Goal: Task Accomplishment & Management: Manage account settings

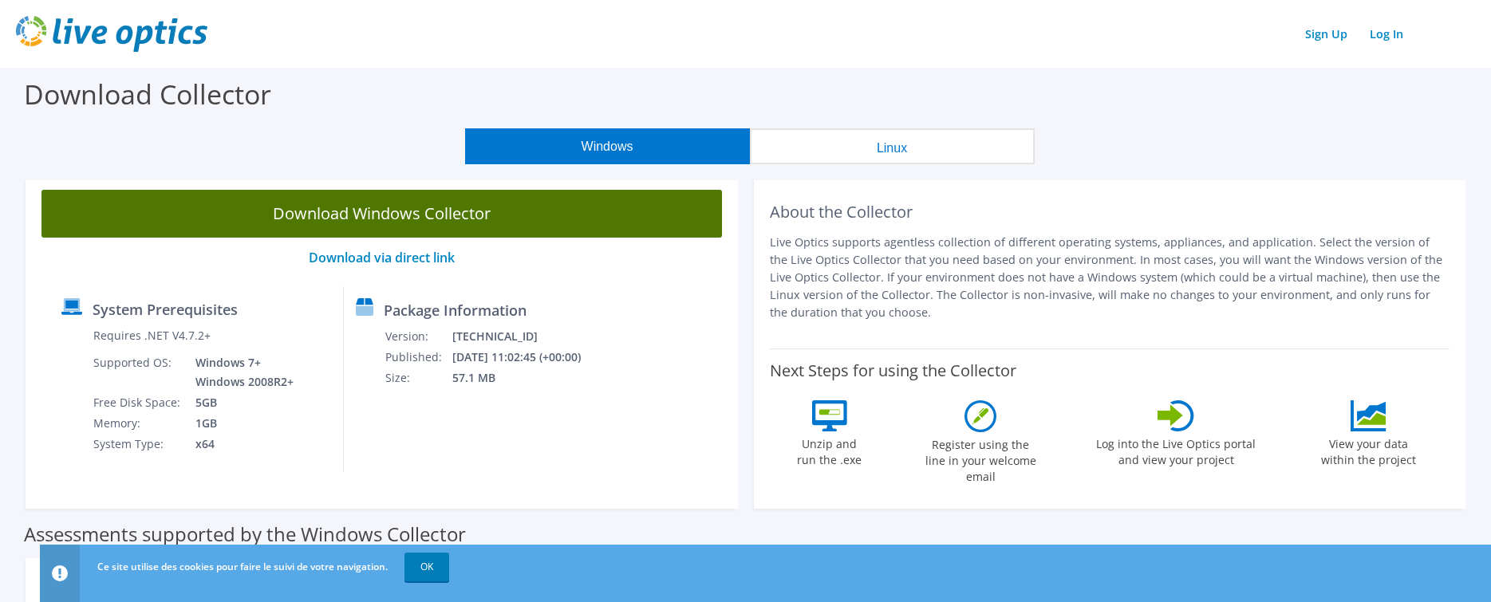
click at [412, 214] on link "Download Windows Collector" at bounding box center [381, 214] width 681 height 48
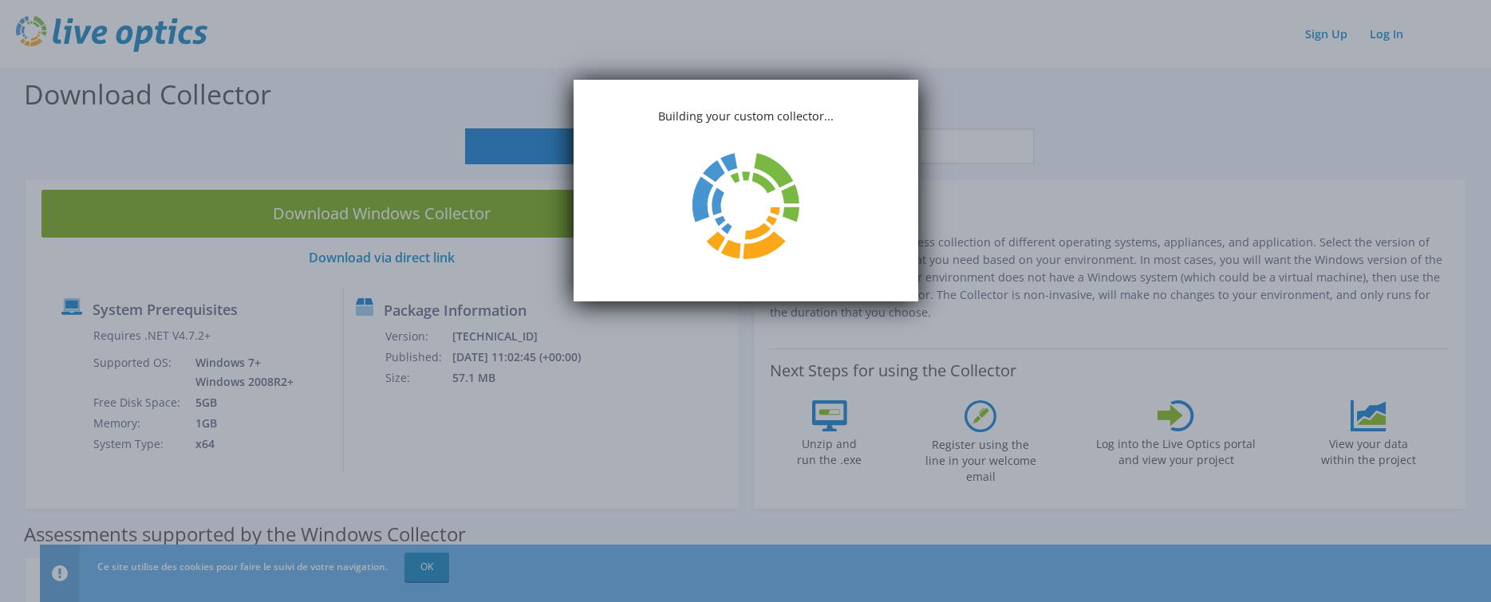
drag, startPoint x: 411, startPoint y: 212, endPoint x: 398, endPoint y: 211, distance: 12.8
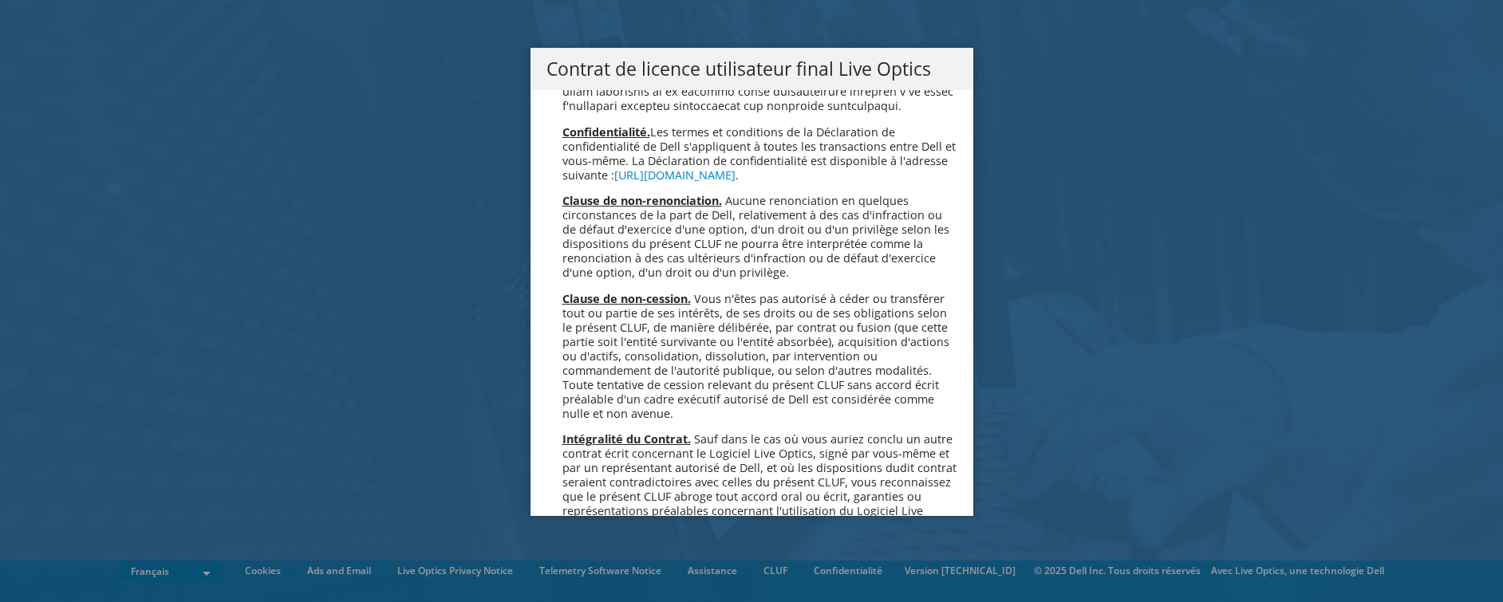
scroll to position [7053, 0]
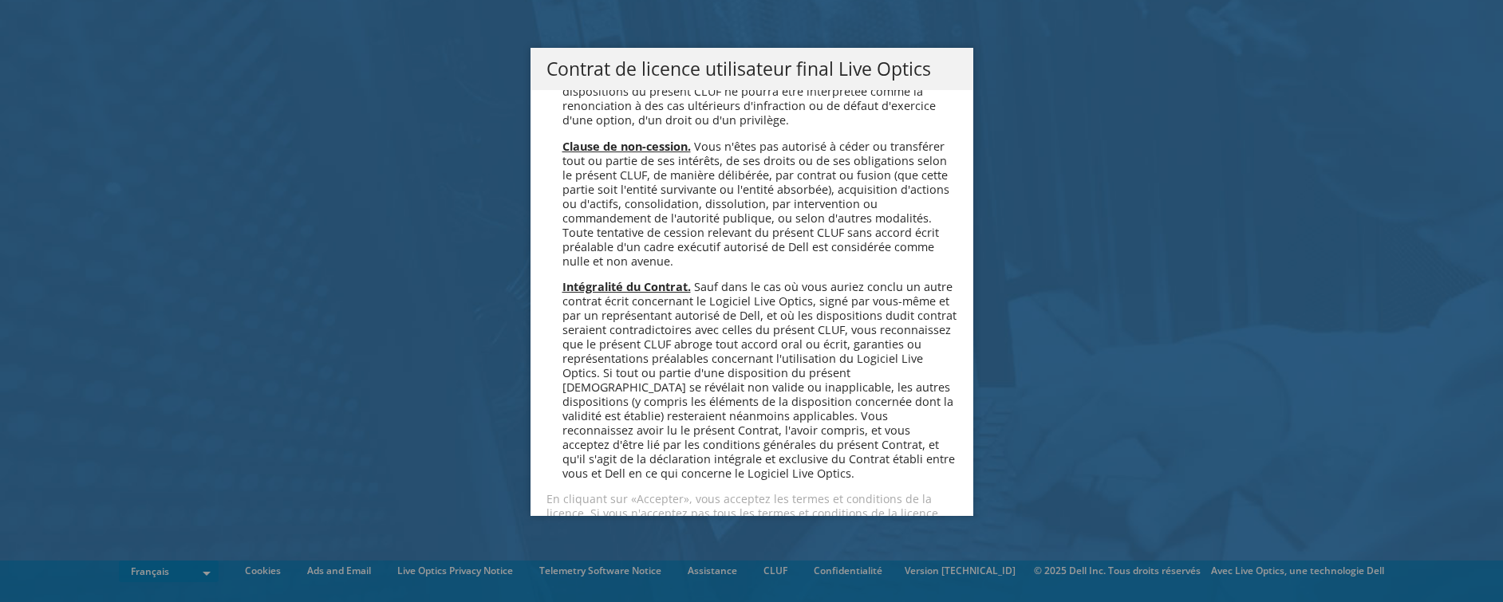
click at [590, 551] on link "Accepter" at bounding box center [593, 570] width 95 height 38
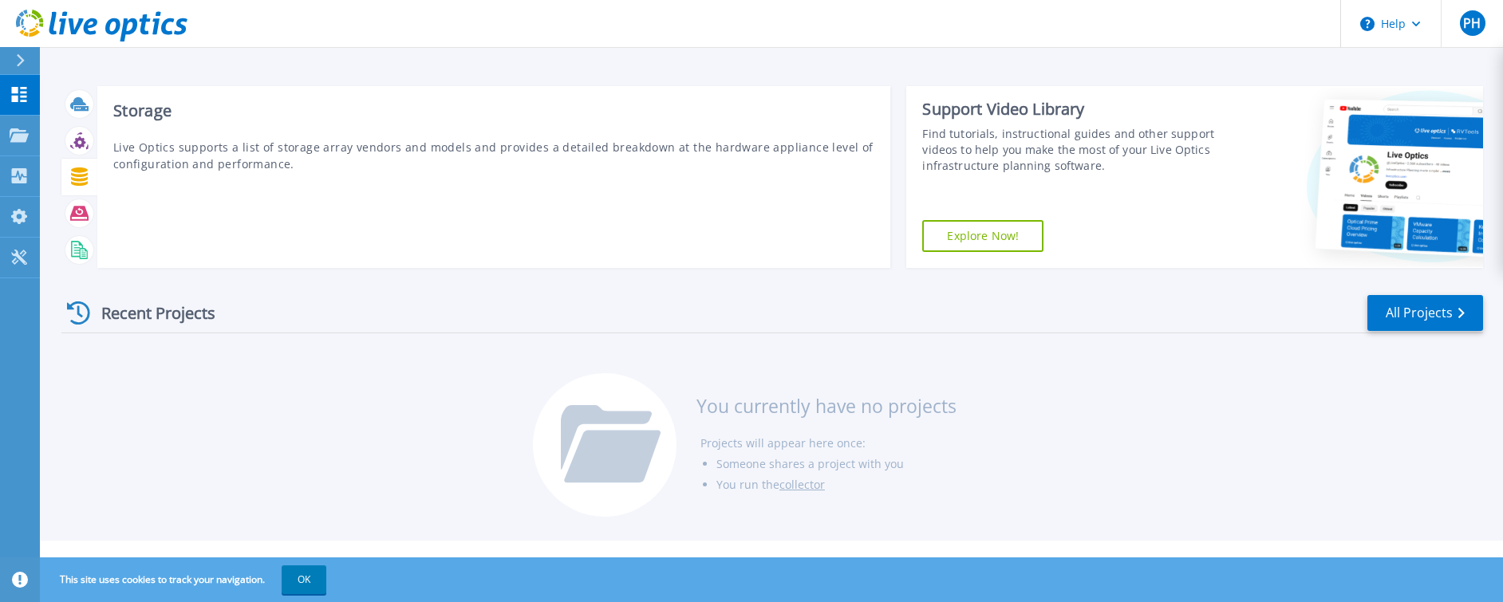
click at [81, 180] on icon at bounding box center [79, 177] width 17 height 18
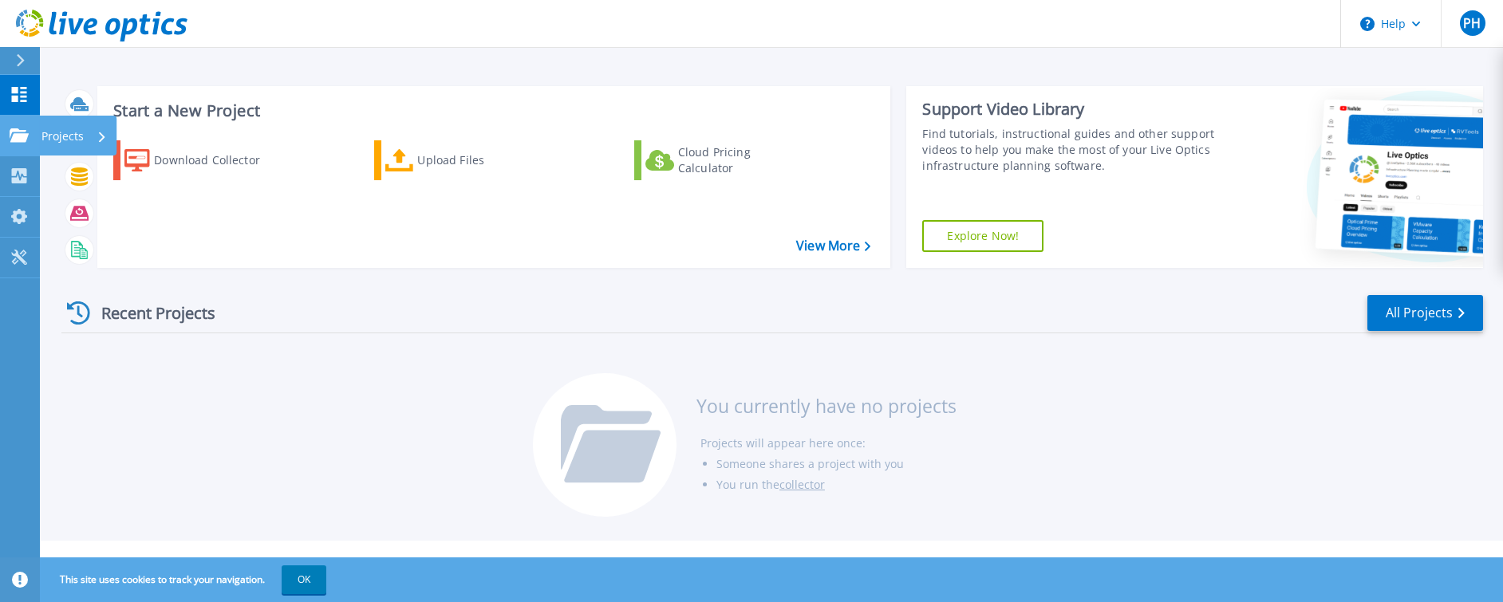
click at [17, 131] on icon at bounding box center [19, 135] width 19 height 14
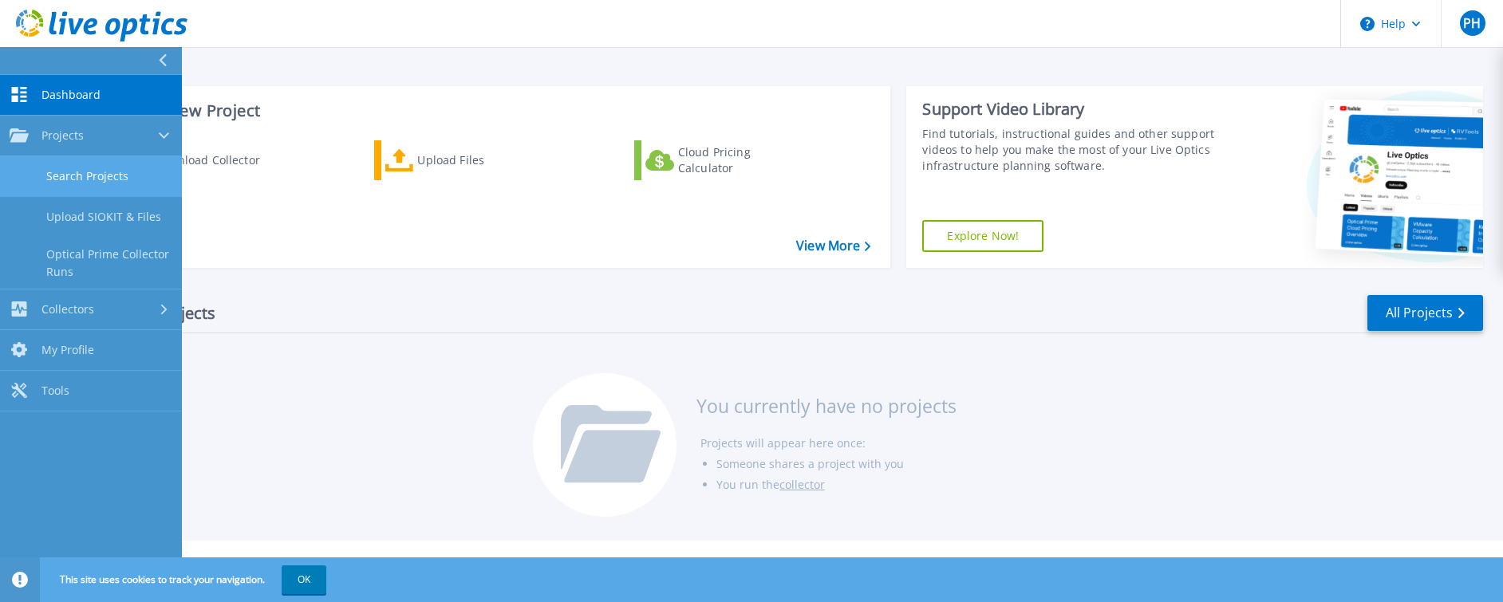
click at [97, 176] on link "Search Projects" at bounding box center [91, 176] width 182 height 41
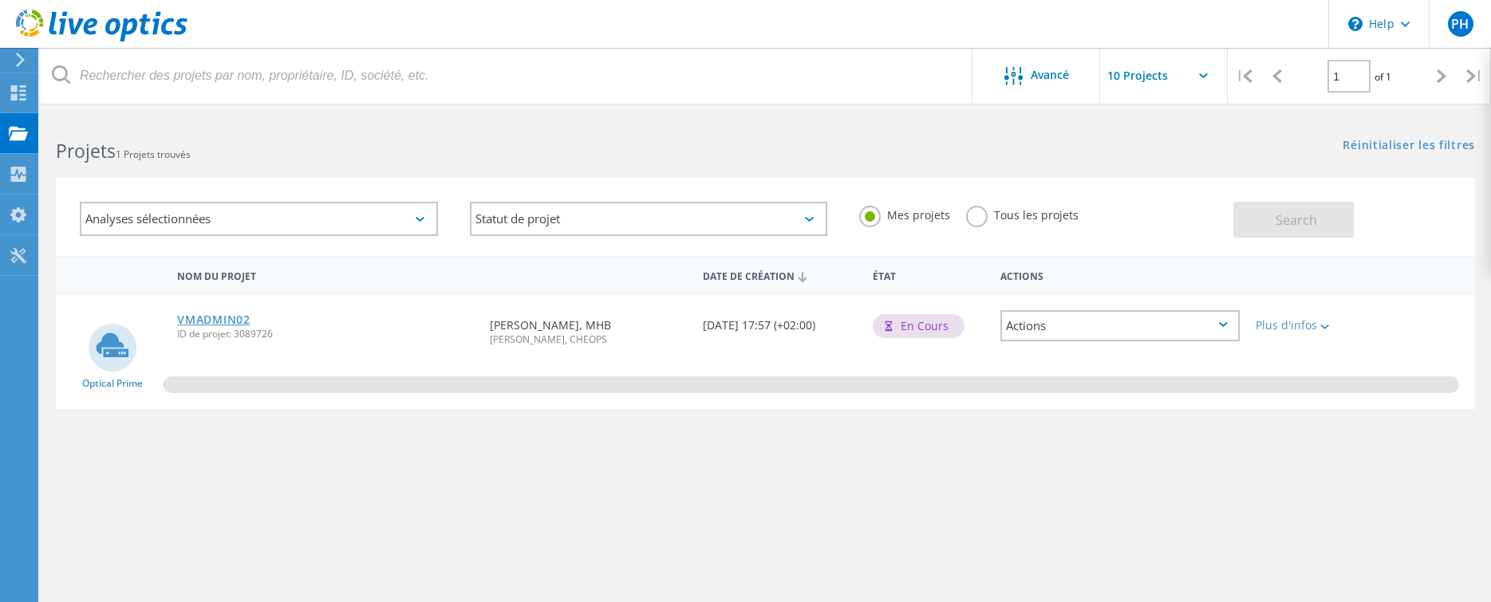
click at [221, 317] on link "VMADMIN02" at bounding box center [213, 319] width 73 height 11
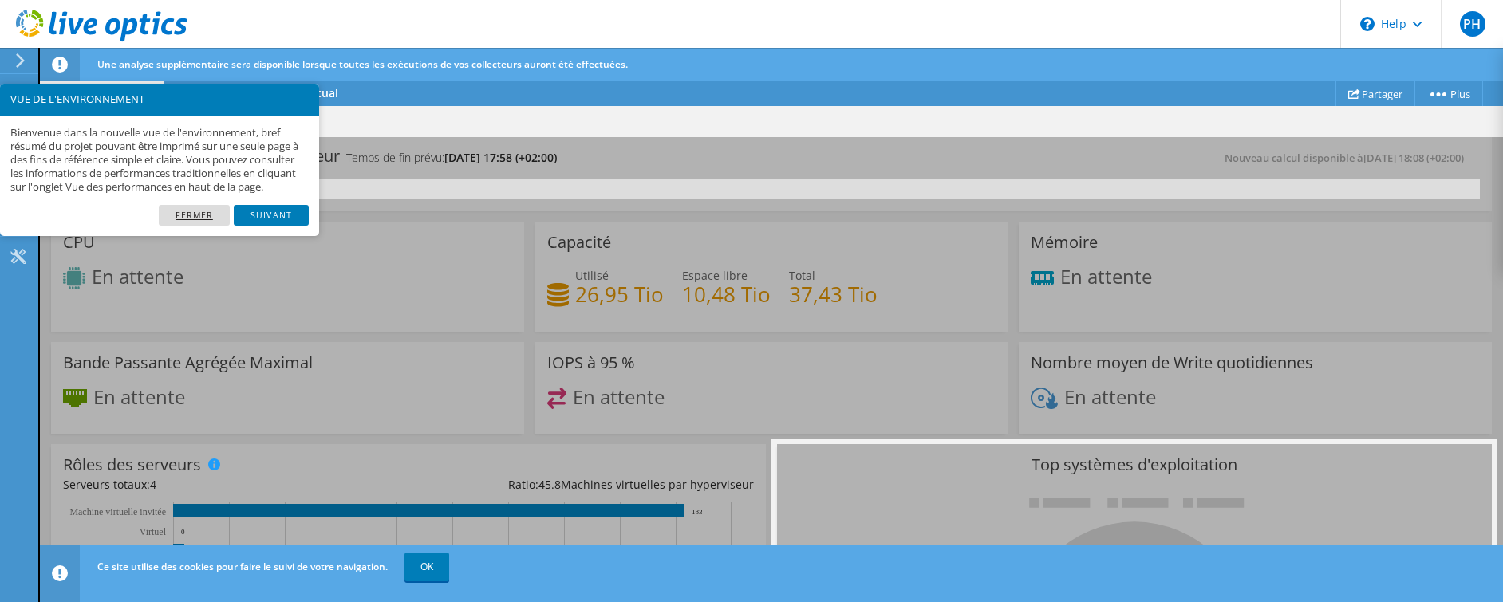
click at [193, 219] on div "VUE DE L'ENVIRONNEMENT Bienvenue dans la nouvelle vue de l'environnement, bref …" at bounding box center [159, 160] width 319 height 152
click at [193, 223] on link "Fermer" at bounding box center [194, 215] width 71 height 21
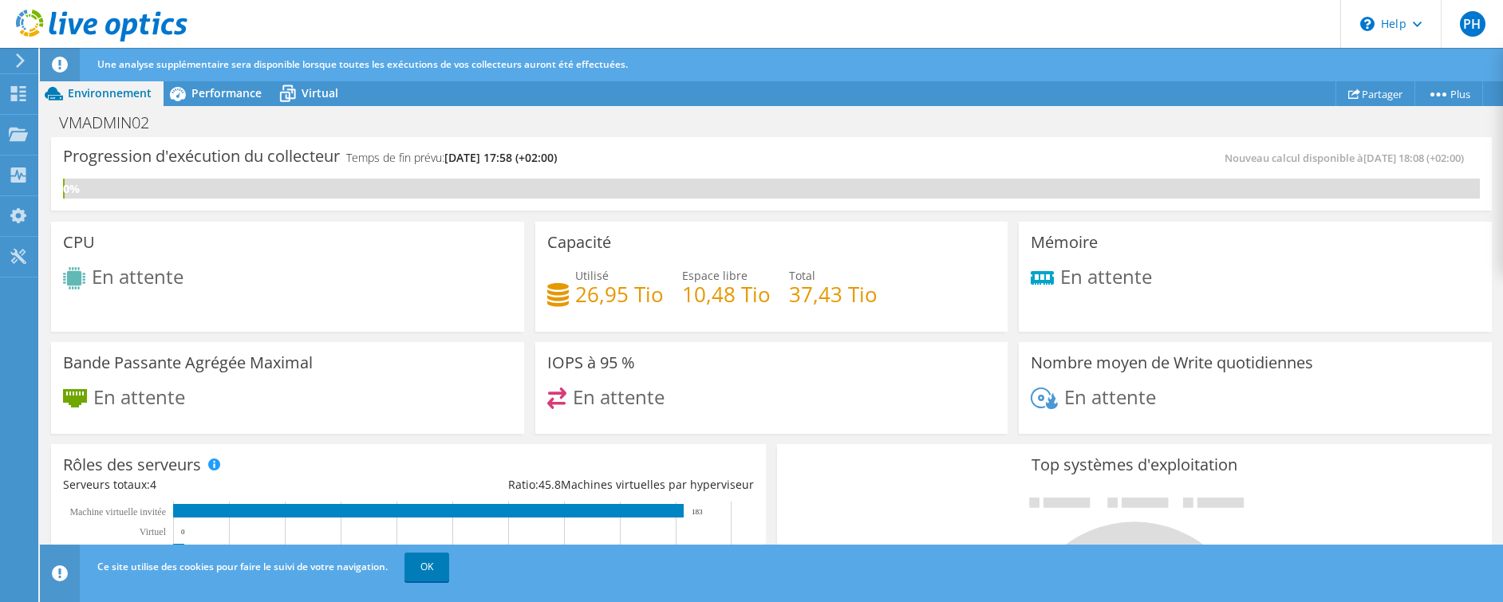
scroll to position [613, 0]
click at [22, 89] on icon at bounding box center [18, 93] width 19 height 15
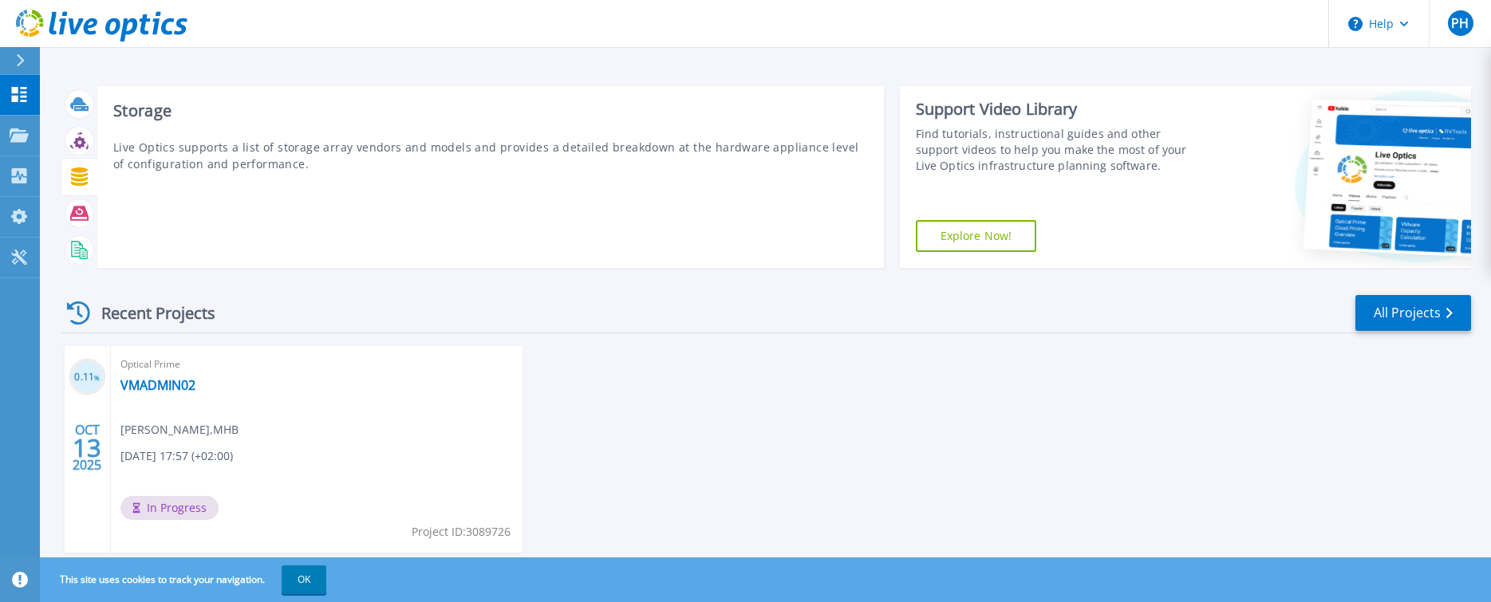
click at [87, 180] on icon at bounding box center [79, 177] width 17 height 18
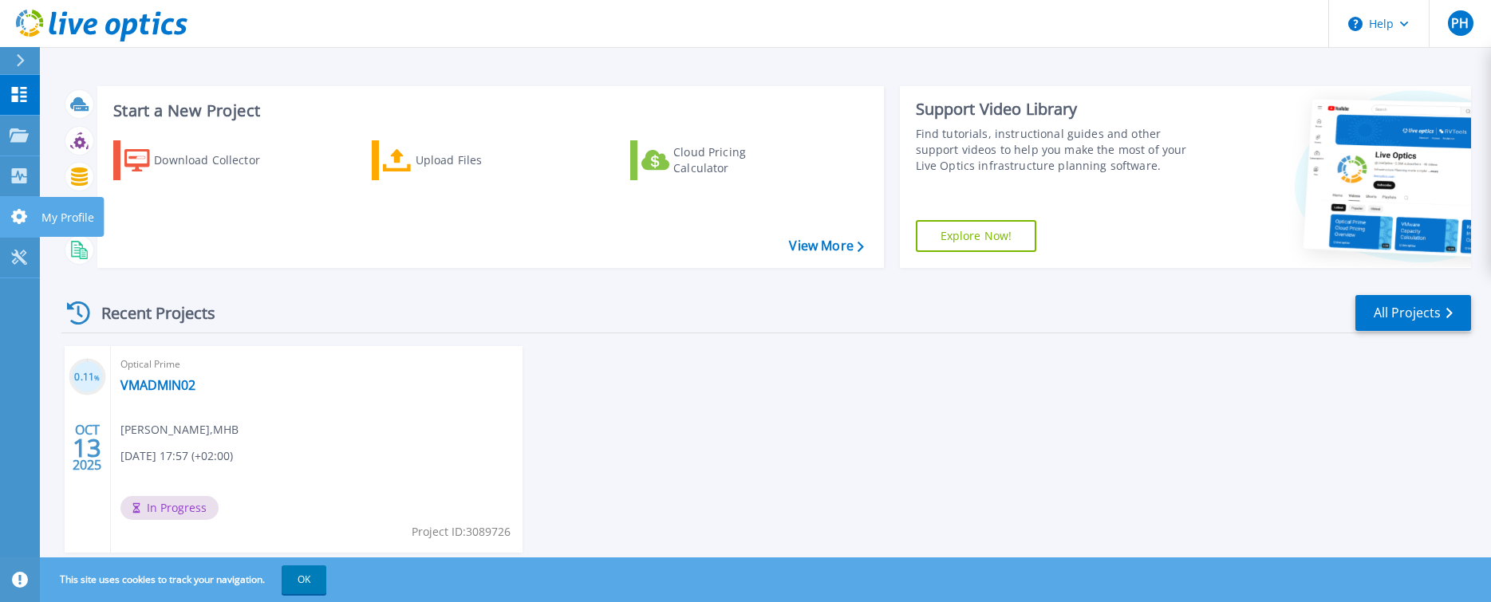
click at [61, 219] on p "My Profile" at bounding box center [67, 217] width 53 height 41
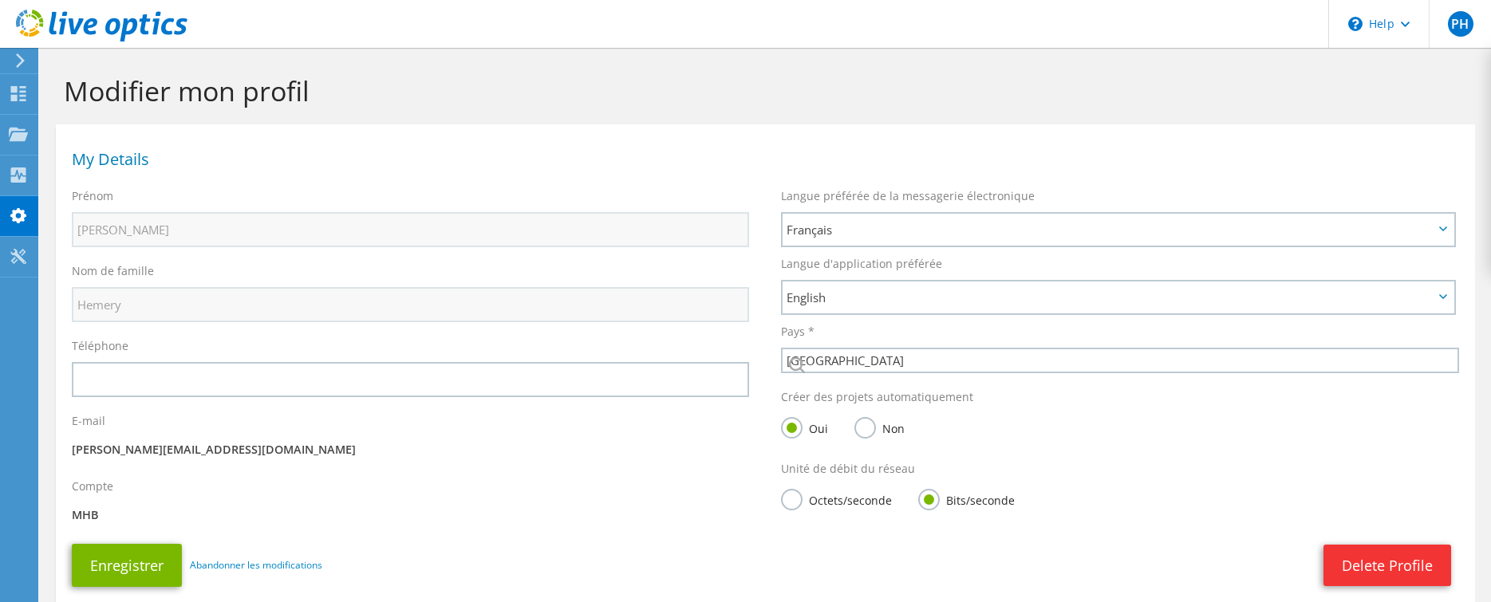
select select "73"
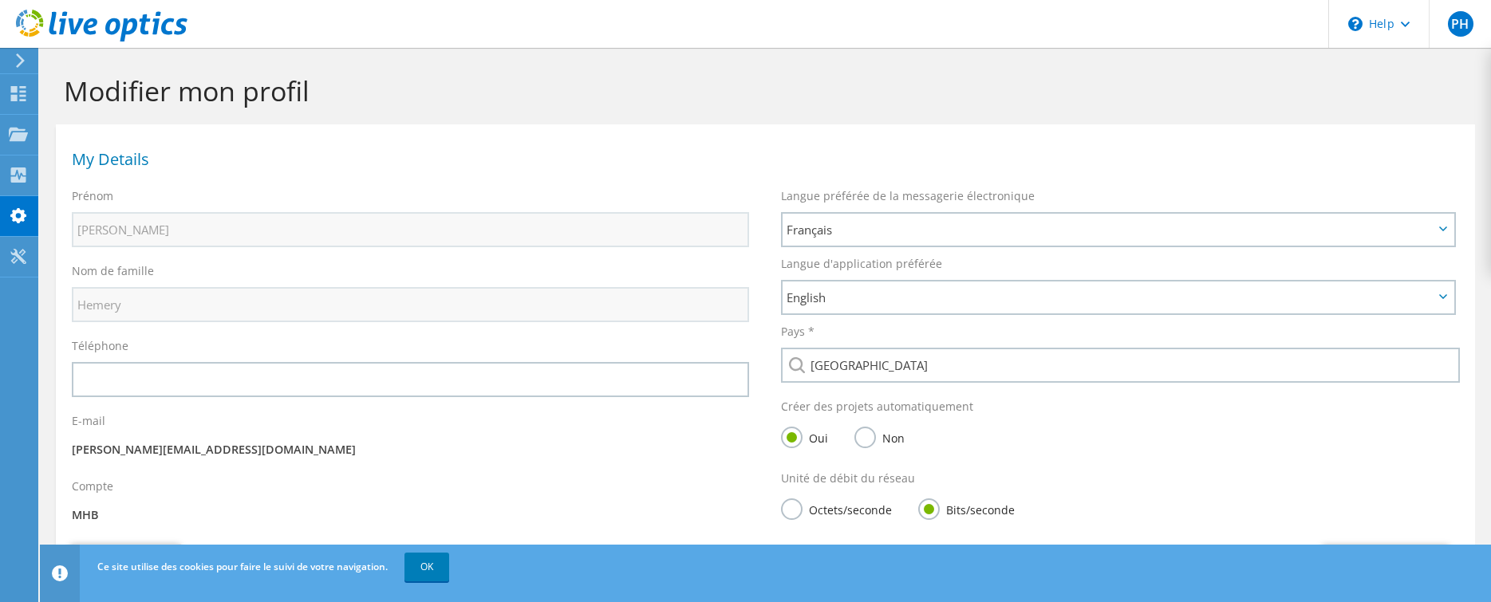
scroll to position [105, 0]
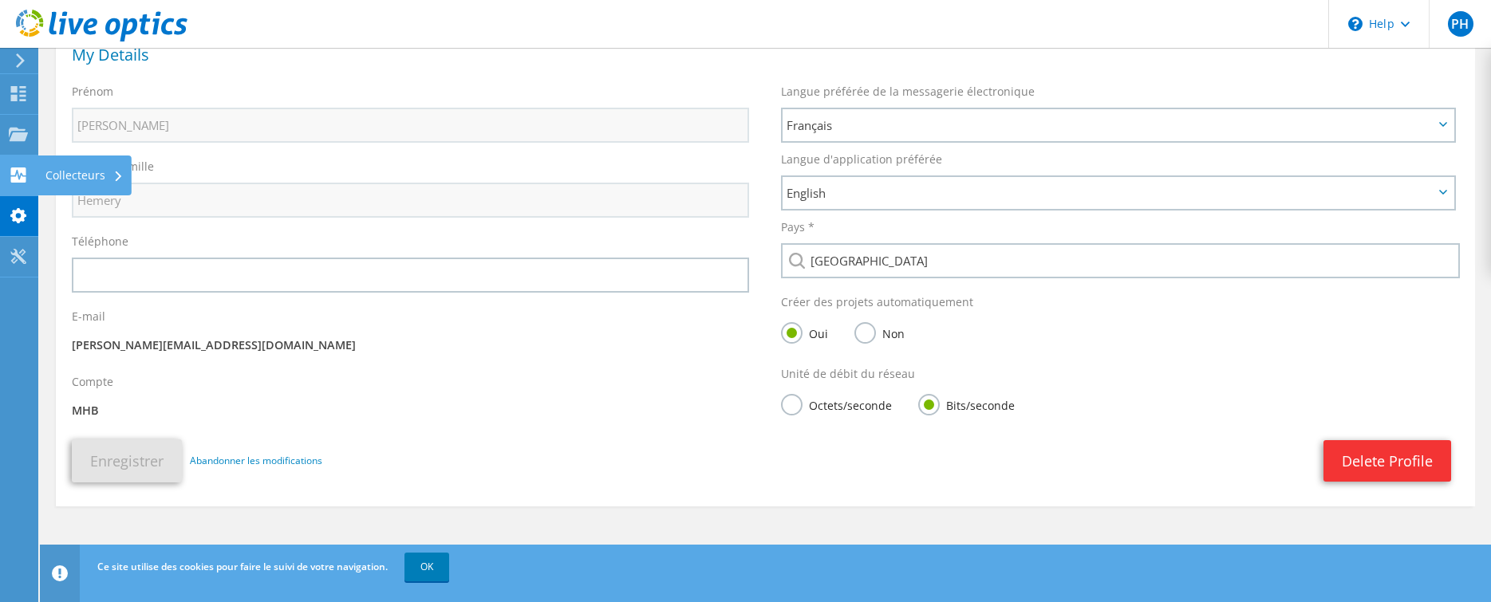
click at [69, 176] on div "Collecteurs" at bounding box center [84, 176] width 94 height 40
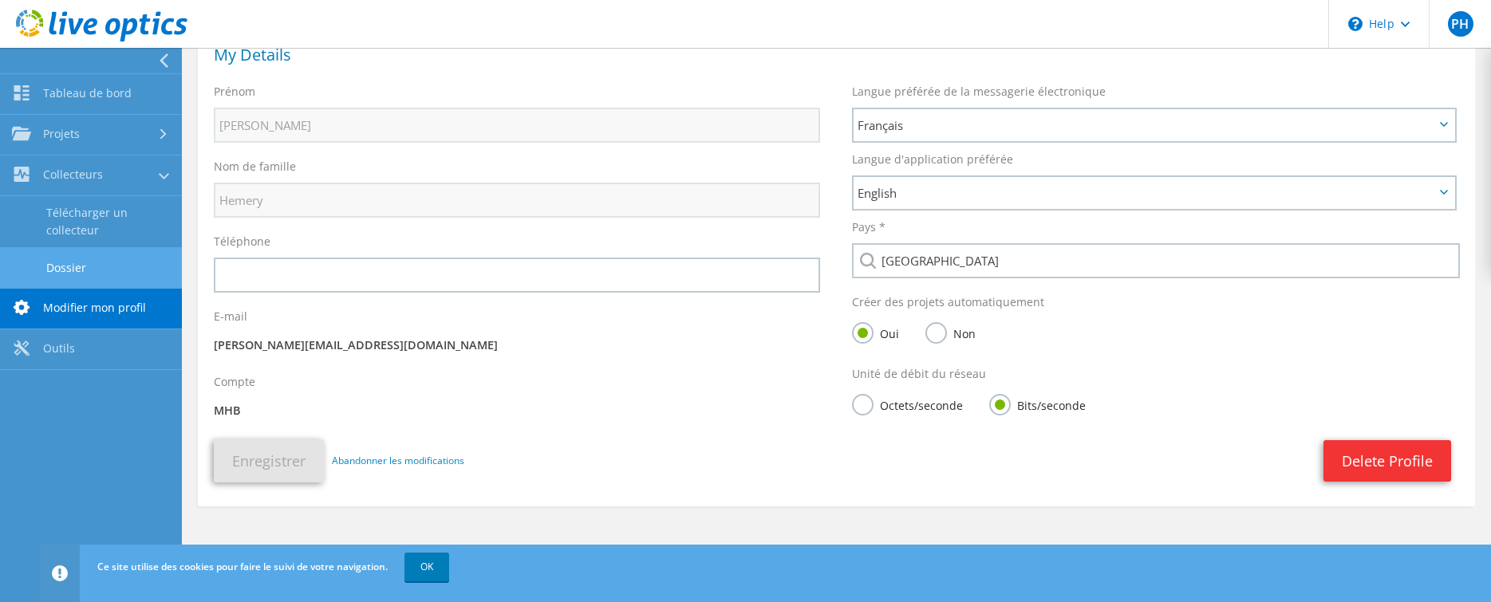
click at [94, 263] on link "Dossier" at bounding box center [91, 267] width 182 height 41
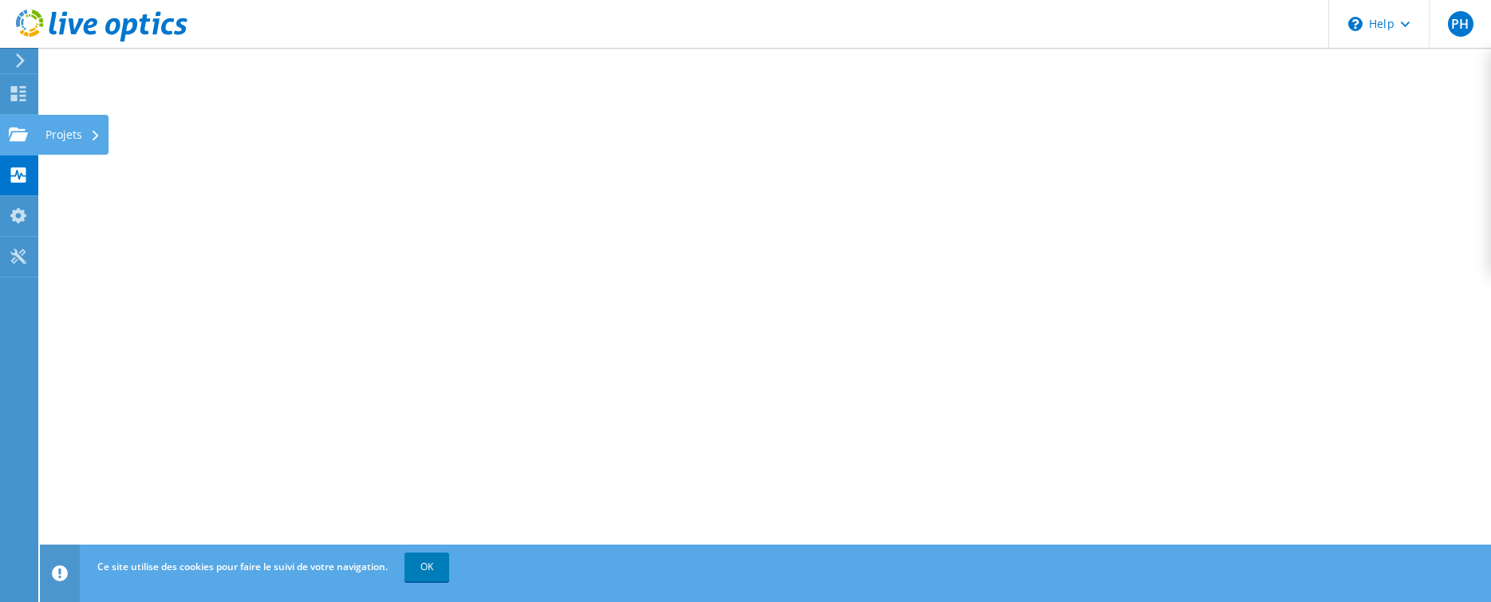
click at [20, 135] on use at bounding box center [18, 134] width 19 height 14
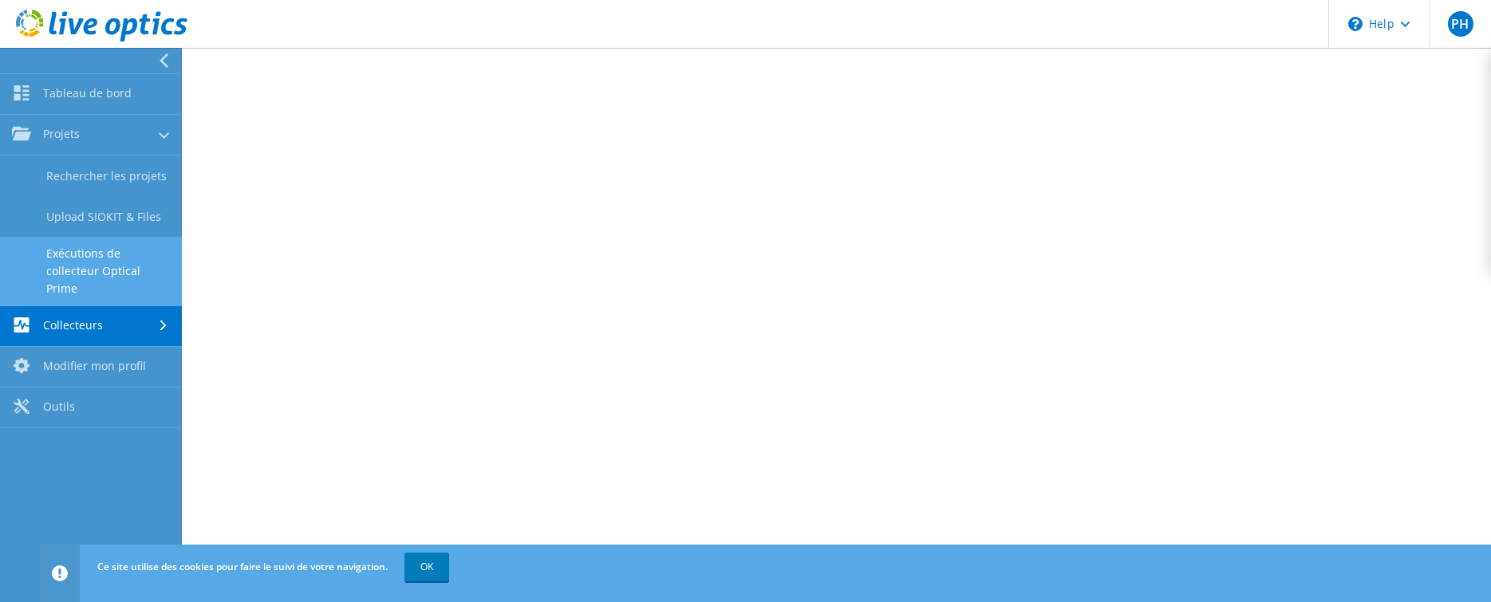
click at [88, 251] on link "Exécutions de collecteur Optical Prime" at bounding box center [91, 271] width 182 height 69
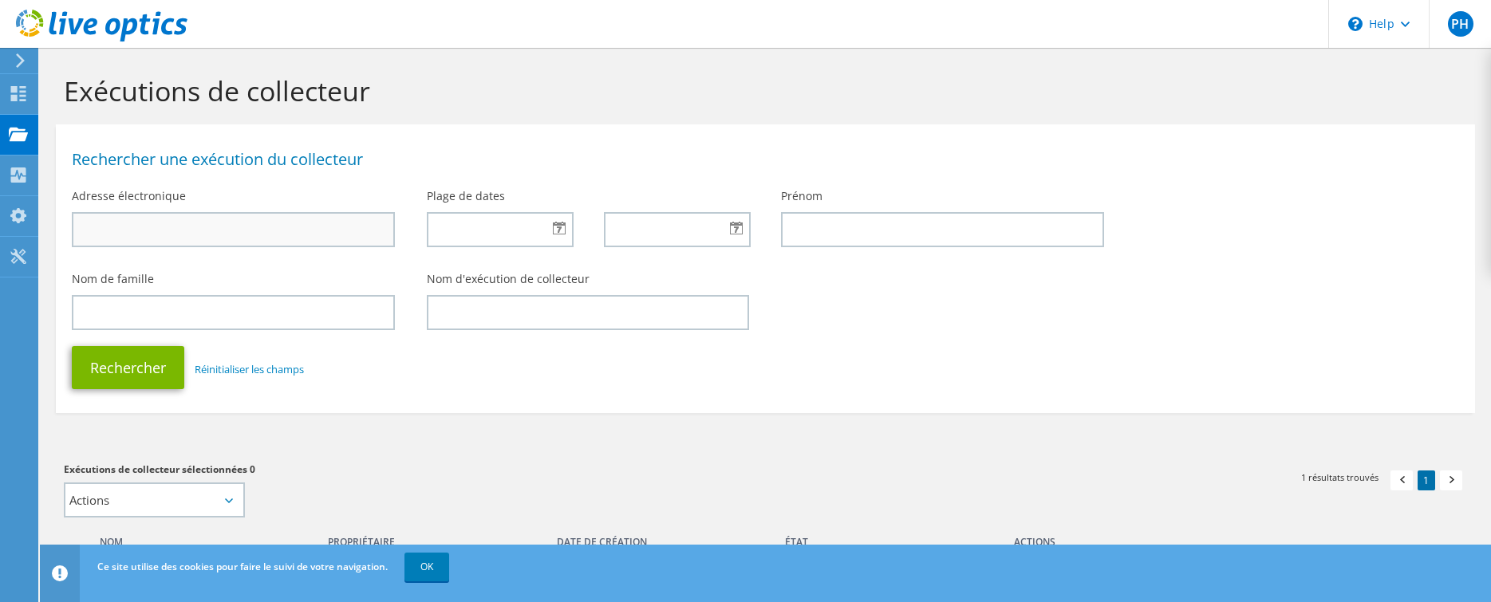
scroll to position [220, 0]
